Goal: Information Seeking & Learning: Learn about a topic

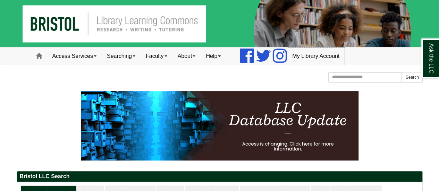
click at [309, 56] on link "My Library Account" at bounding box center [316, 56] width 58 height 17
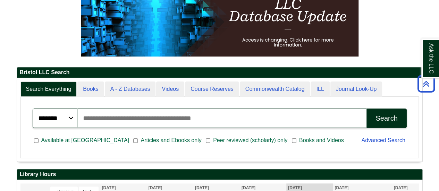
scroll to position [3, 3]
click at [136, 119] on input "Search articles, books, journals & more" at bounding box center [221, 118] width 289 height 19
type input "**********"
click at [380, 119] on div "Search" at bounding box center [387, 119] width 22 height 8
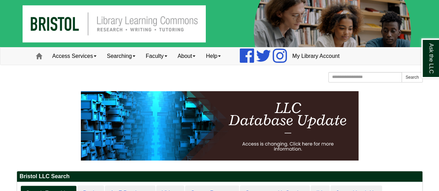
drag, startPoint x: 83, startPoint y: 0, endPoint x: 256, endPoint y: 86, distance: 192.4
click at [256, 86] on div at bounding box center [220, 85] width 406 height 3
click at [134, 23] on img at bounding box center [219, 23] width 439 height 47
click at [88, 55] on link "Access Services" at bounding box center [74, 56] width 55 height 17
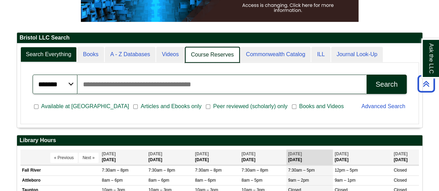
scroll to position [3, 3]
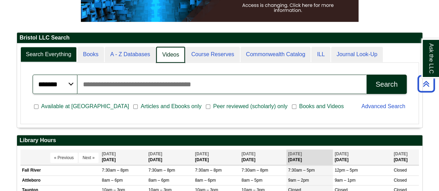
click at [175, 54] on link "Videos" at bounding box center [170, 55] width 29 height 16
